Goal: Task Accomplishment & Management: Complete application form

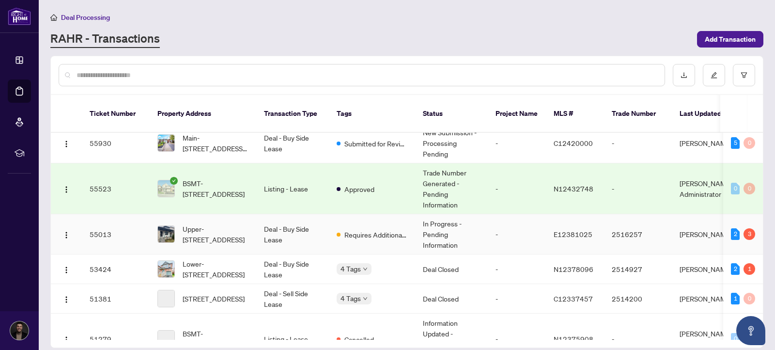
scroll to position [56, 0]
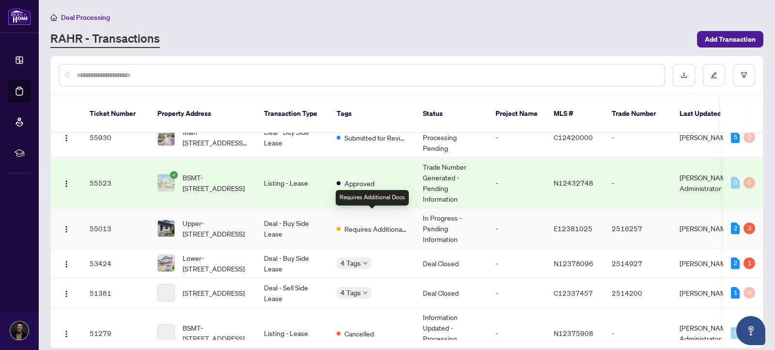
click at [370, 223] on span "Requires Additional Docs" at bounding box center [375, 228] width 63 height 11
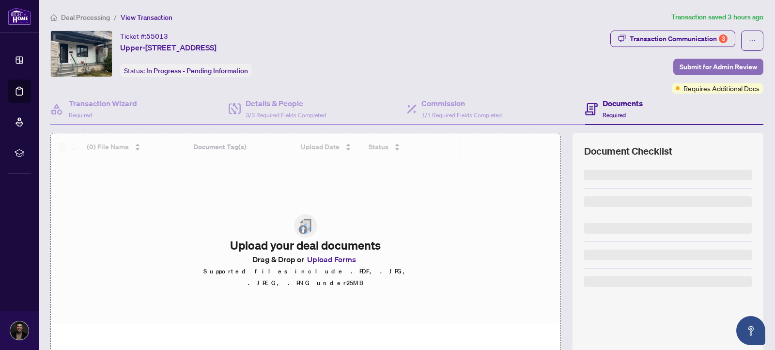
click at [719, 66] on span "Submit for Admin Review" at bounding box center [719, 67] width 78 height 16
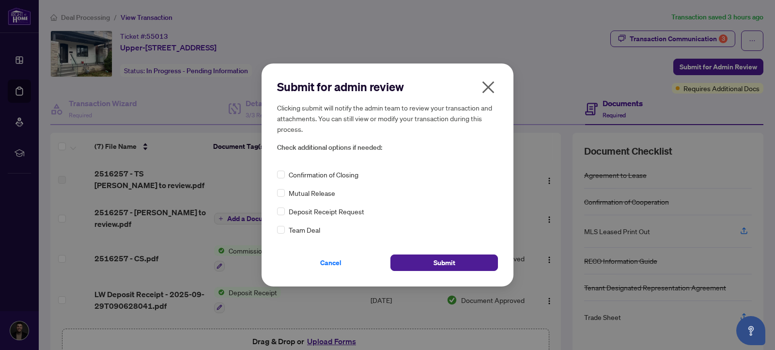
click at [496, 87] on button "button" at bounding box center [488, 89] width 19 height 21
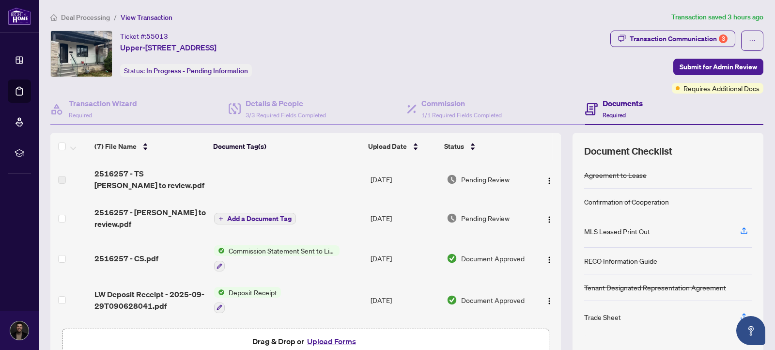
click at [641, 49] on span "Transaction Communication 3" at bounding box center [672, 41] width 125 height 20
click at [646, 40] on div "Transaction Communication 3" at bounding box center [679, 39] width 98 height 16
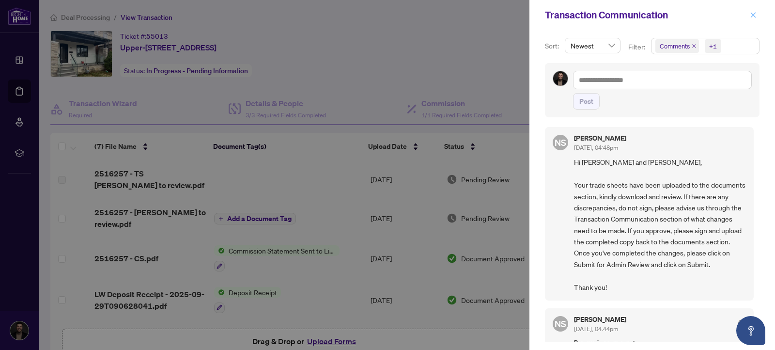
click at [753, 18] on span "button" at bounding box center [753, 15] width 7 height 16
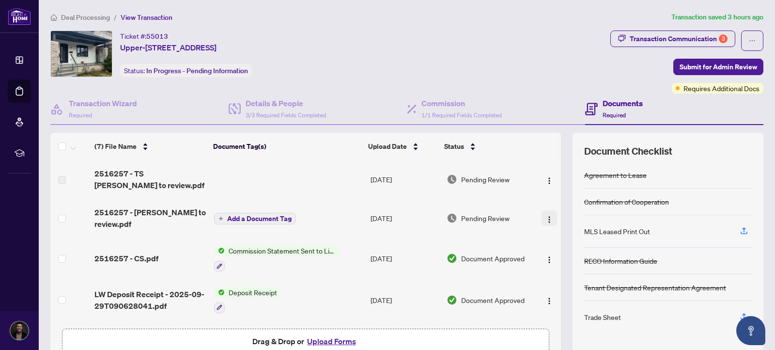
click at [549, 221] on img "button" at bounding box center [550, 220] width 8 height 8
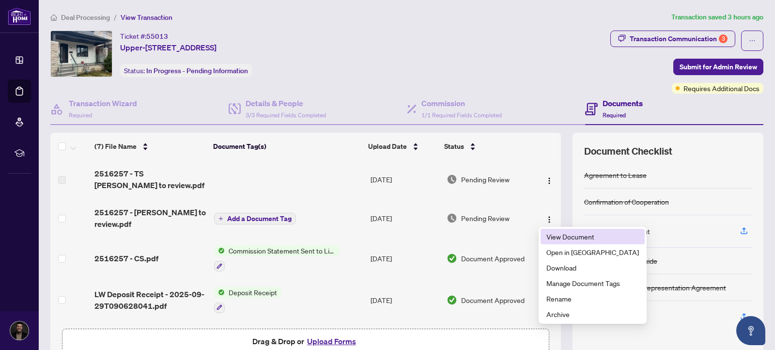
click at [565, 232] on span "View Document" at bounding box center [593, 236] width 93 height 11
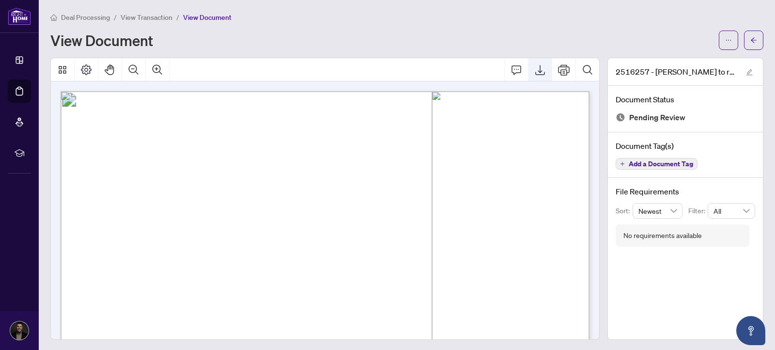
click at [541, 66] on icon "Export" at bounding box center [540, 70] width 12 height 12
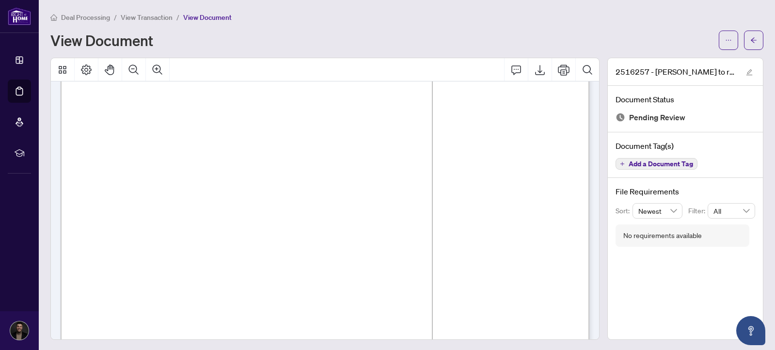
scroll to position [86, 0]
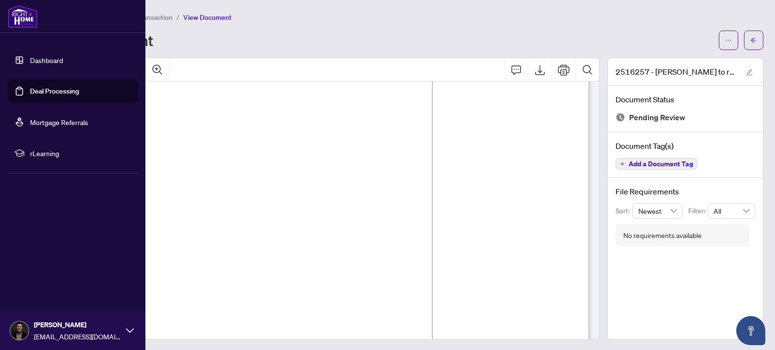
click at [45, 63] on link "Dashboard" at bounding box center [46, 60] width 33 height 9
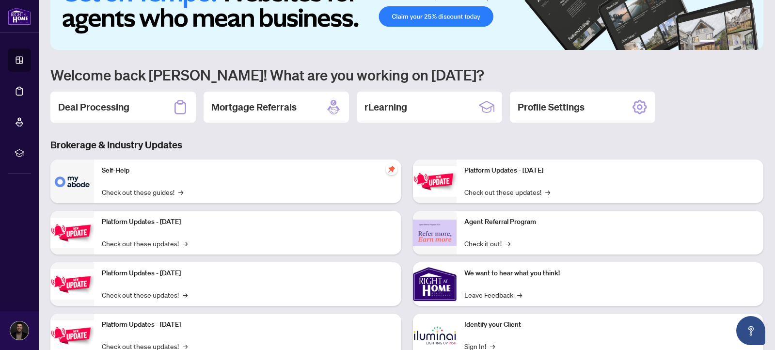
scroll to position [43, 0]
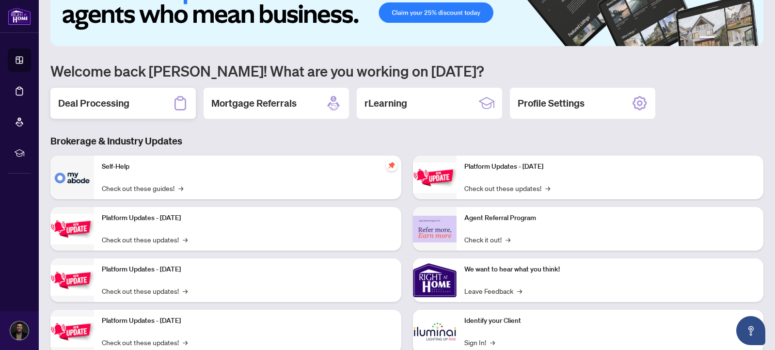
click at [113, 109] on h2 "Deal Processing" at bounding box center [93, 103] width 71 height 14
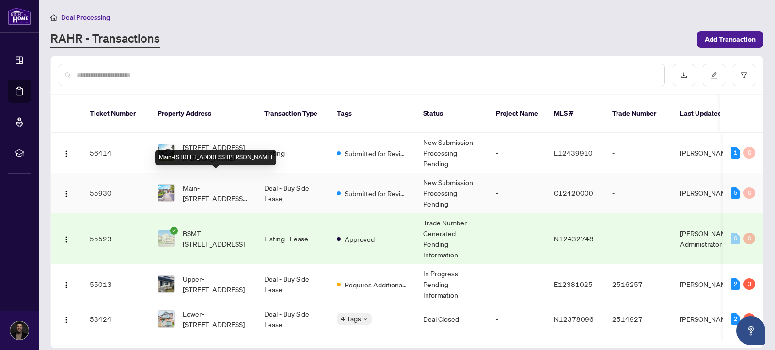
click at [239, 183] on span "Main-[STREET_ADDRESS][PERSON_NAME]" at bounding box center [216, 192] width 66 height 21
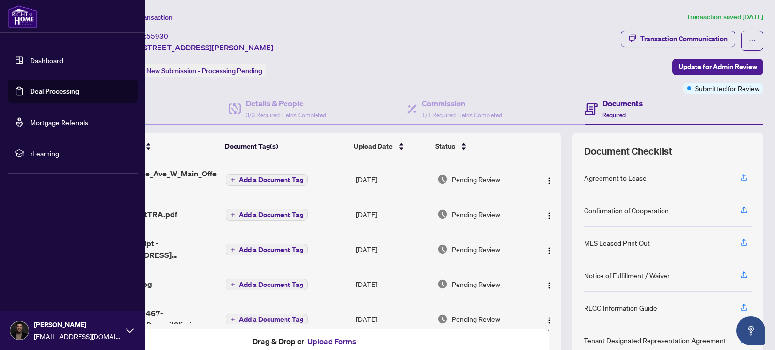
click at [33, 61] on link "Dashboard" at bounding box center [46, 60] width 33 height 9
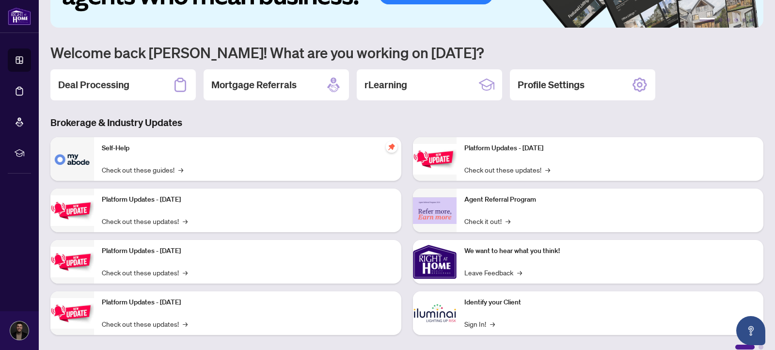
scroll to position [73, 0]
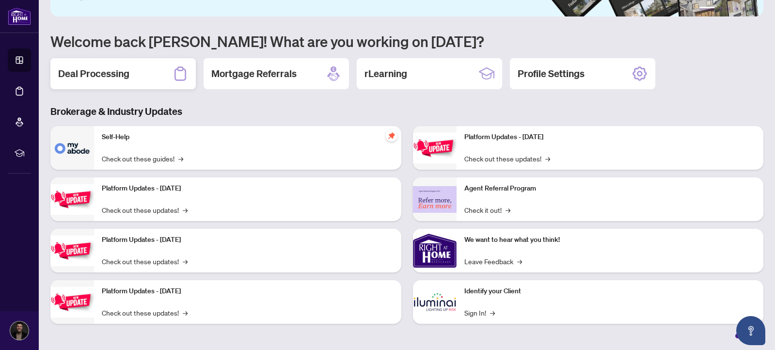
click at [101, 88] on div "Deal Processing" at bounding box center [122, 73] width 145 height 31
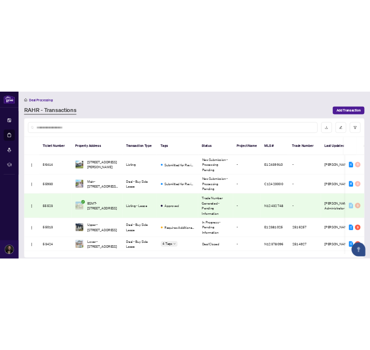
scroll to position [33, 0]
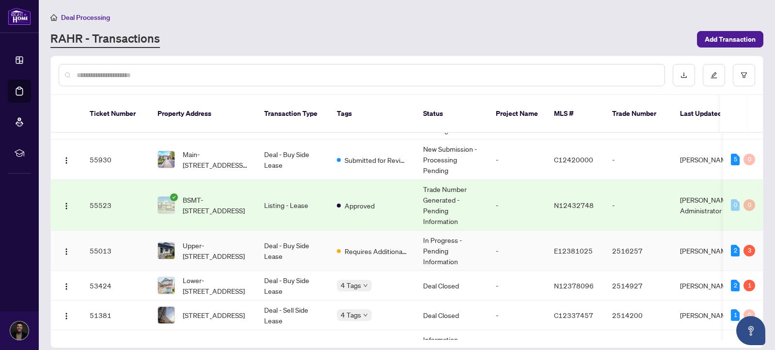
click at [266, 245] on td "Deal - Buy Side Lease" at bounding box center [292, 251] width 73 height 40
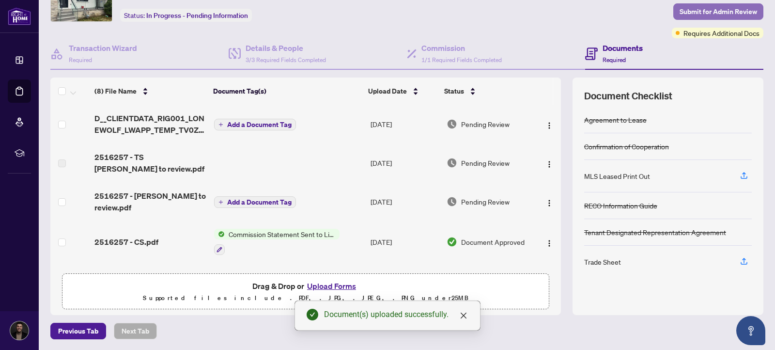
click at [725, 8] on span "Submit for Admin Review" at bounding box center [719, 12] width 78 height 16
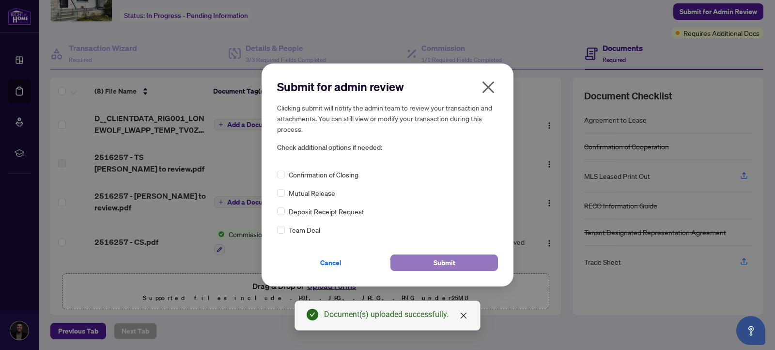
click at [454, 270] on button "Submit" at bounding box center [445, 262] width 108 height 16
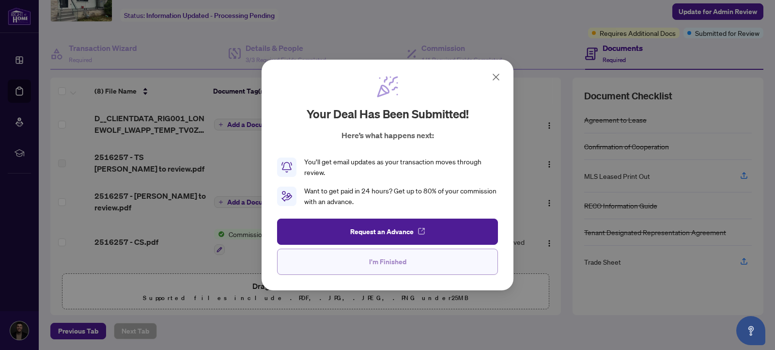
click at [420, 266] on button "I'm Finished" at bounding box center [387, 262] width 221 height 26
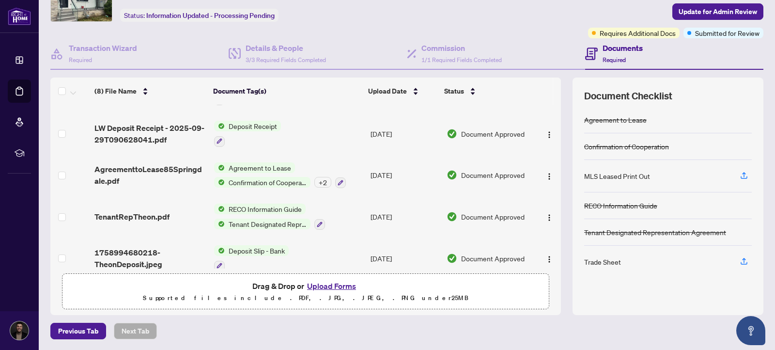
scroll to position [150, 0]
click at [227, 179] on span "Confirmation of Cooperation" at bounding box center [268, 181] width 86 height 11
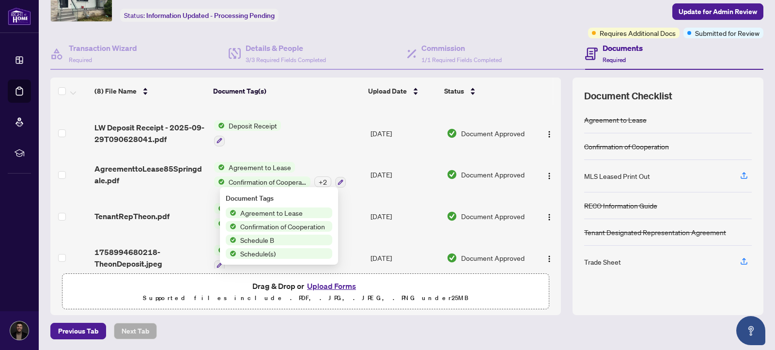
click at [138, 159] on td "AgreementtoLease85Springdale.pdf" at bounding box center [151, 175] width 120 height 42
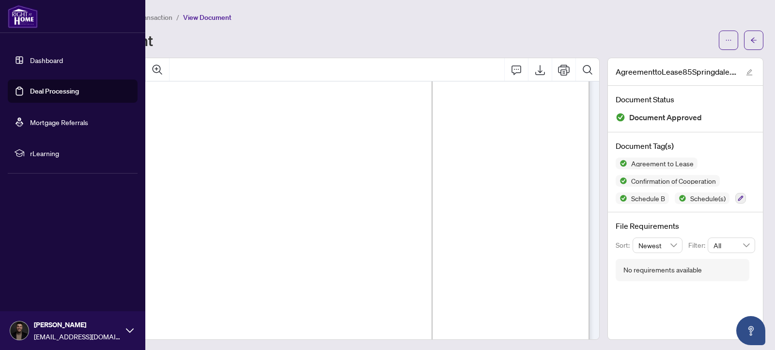
scroll to position [1995, 0]
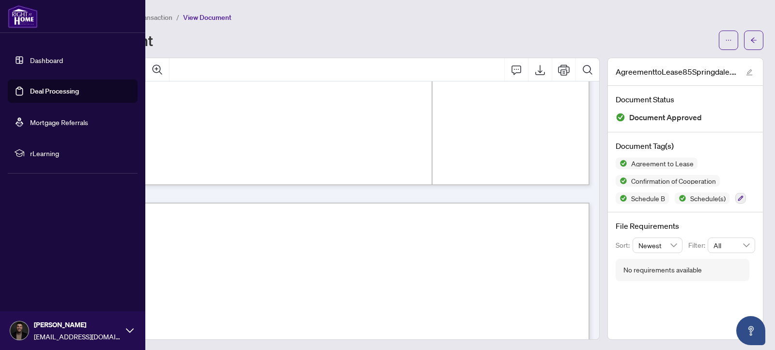
click at [30, 62] on link "Dashboard" at bounding box center [46, 60] width 33 height 9
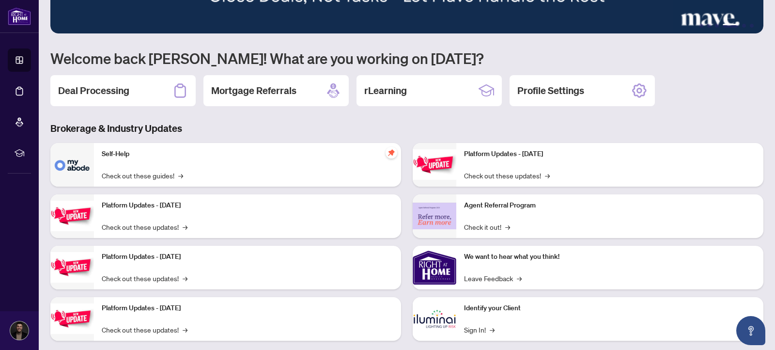
scroll to position [66, 0]
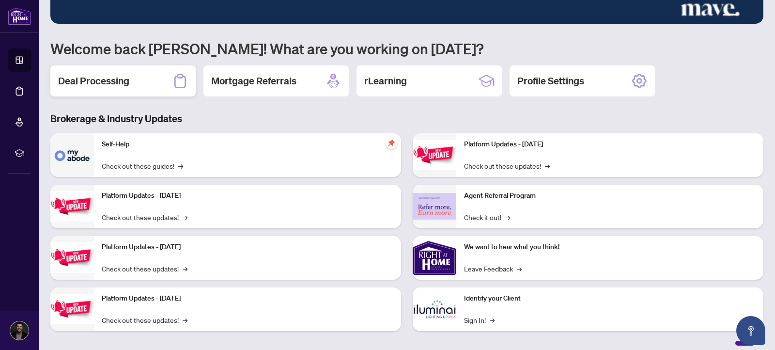
click at [116, 87] on h2 "Deal Processing" at bounding box center [93, 81] width 71 height 14
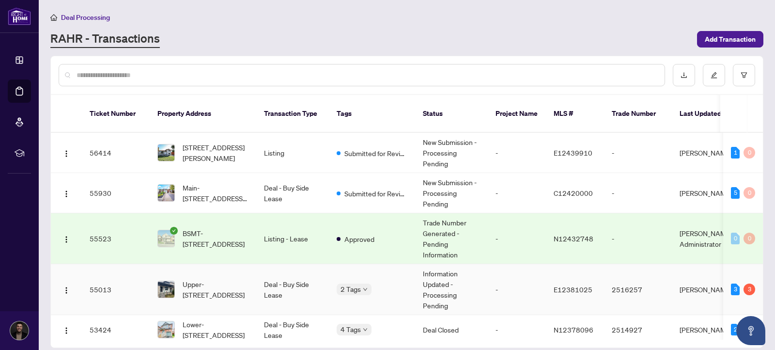
scroll to position [64, 0]
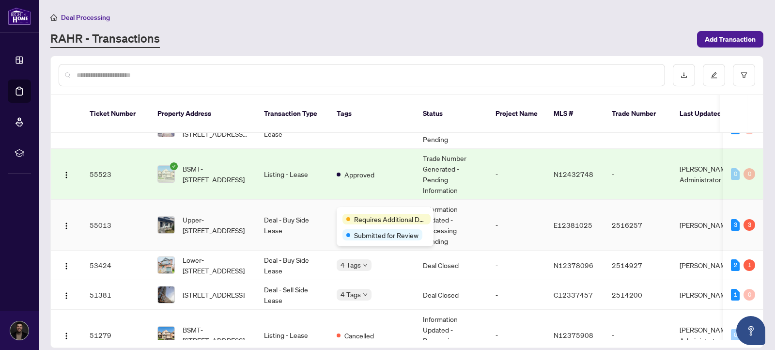
click at [361, 211] on div "Requires Additional Docs Submitted for Review" at bounding box center [385, 226] width 97 height 39
click at [346, 200] on td "2 Tags" at bounding box center [372, 225] width 86 height 51
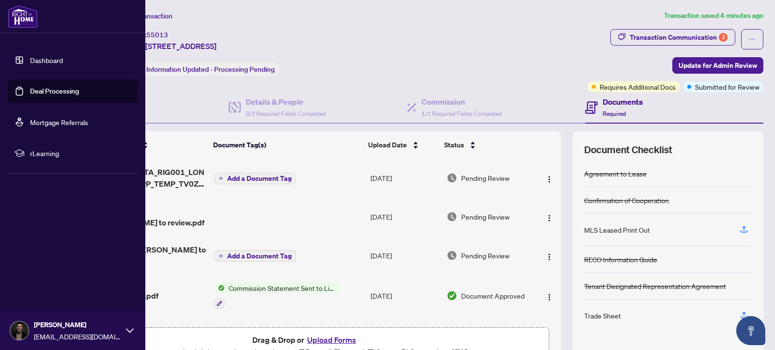
click at [30, 61] on link "Dashboard" at bounding box center [46, 60] width 33 height 9
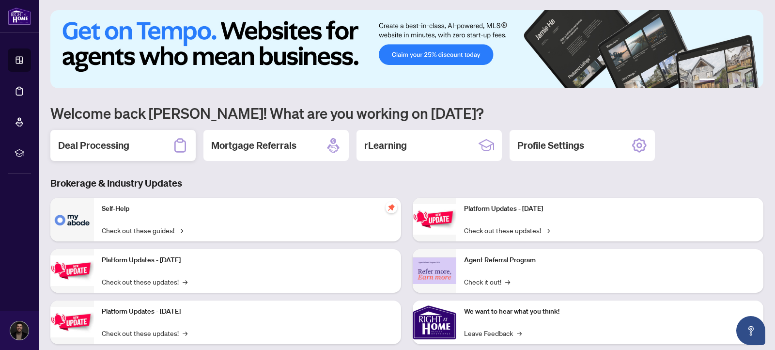
click at [166, 151] on div "Deal Processing" at bounding box center [122, 145] width 145 height 31
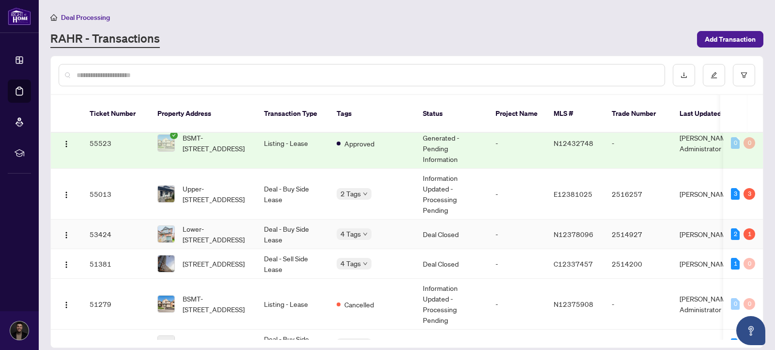
scroll to position [97, 0]
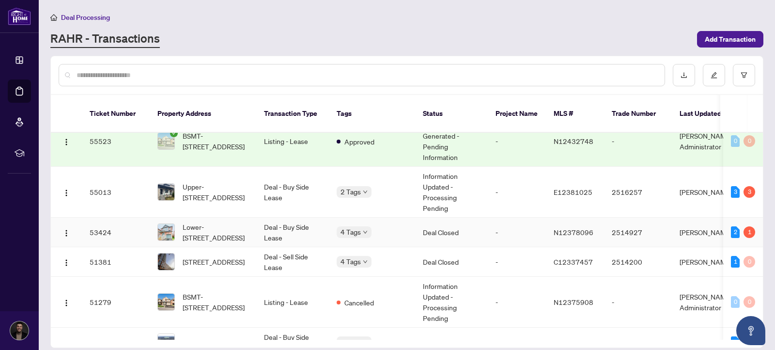
click at [365, 217] on body "Dashboard Deal Processing Mortgage Referrals rLearning Markos Vatavalis markosr…" at bounding box center [387, 175] width 775 height 350
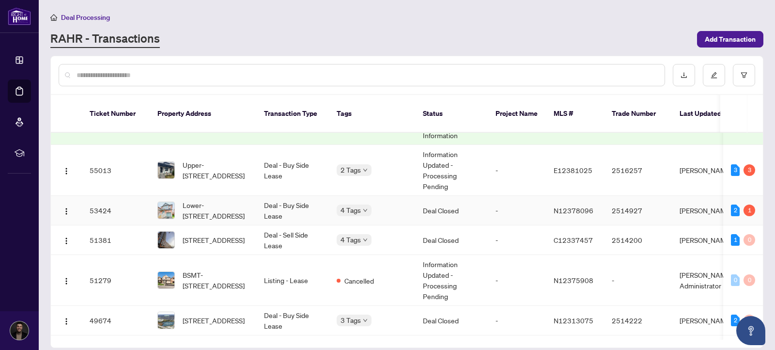
scroll to position [0, 0]
